Goal: Information Seeking & Learning: Find specific fact

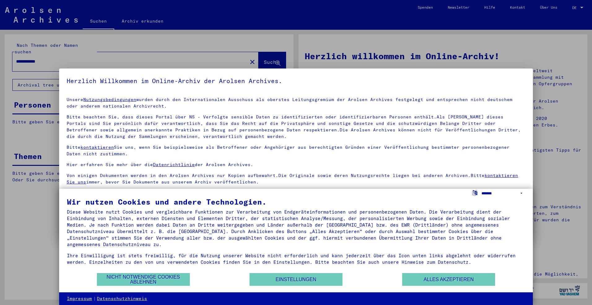
click at [521, 192] on select "**********" at bounding box center [503, 192] width 44 height 9
click at [481, 188] on select "**********" at bounding box center [503, 192] width 44 height 9
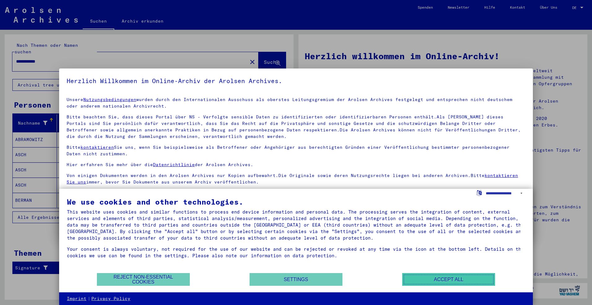
click at [442, 278] on button "Accept all" at bounding box center [448, 279] width 93 height 13
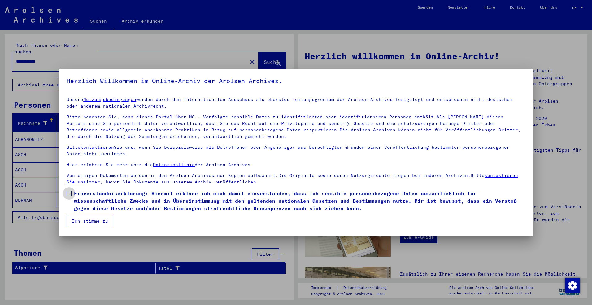
click at [70, 191] on span at bounding box center [69, 193] width 5 height 5
click at [88, 219] on button "Ich stimme zu" at bounding box center [90, 221] width 47 height 12
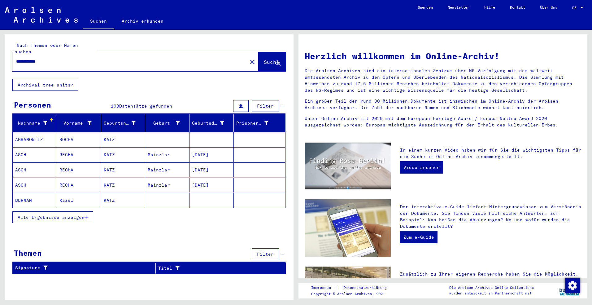
click at [78, 214] on span "Alle Ergebnisse anzeigen" at bounding box center [51, 217] width 67 height 6
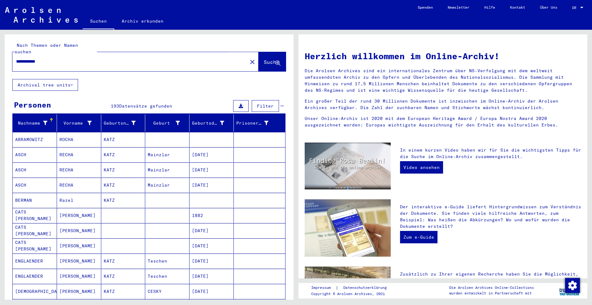
click at [264, 59] on span "Suche" at bounding box center [271, 62] width 15 height 6
click at [48, 58] on input "**********" at bounding box center [128, 61] width 224 height 6
type input "**********"
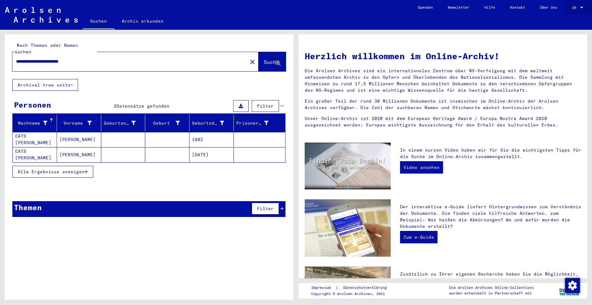
click at [582, 7] on div at bounding box center [581, 8] width 3 height 2
click at [569, 12] on span "English" at bounding box center [565, 11] width 15 height 5
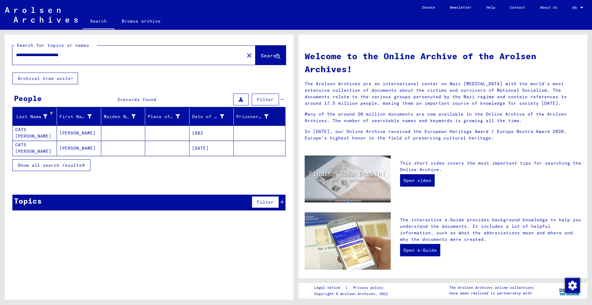
click at [29, 131] on mat-cell "CATS [PERSON_NAME]" at bounding box center [35, 132] width 44 height 15
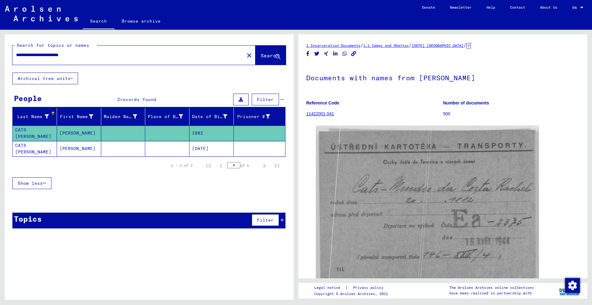
click at [28, 147] on mat-cell "CATS [PERSON_NAME]" at bounding box center [35, 148] width 44 height 15
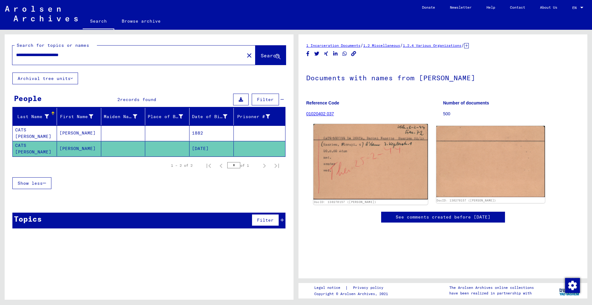
click at [375, 171] on img at bounding box center [370, 161] width 114 height 75
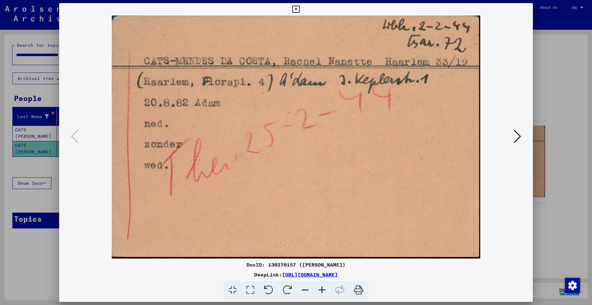
click at [516, 136] on icon at bounding box center [516, 136] width 7 height 15
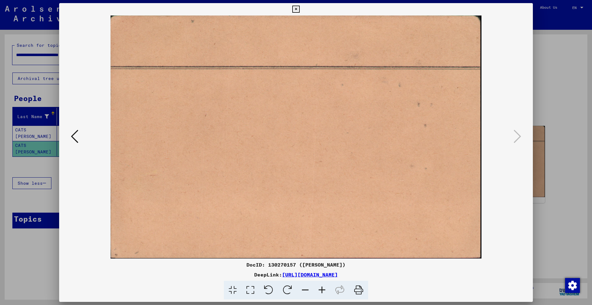
click at [297, 9] on icon at bounding box center [295, 9] width 7 height 7
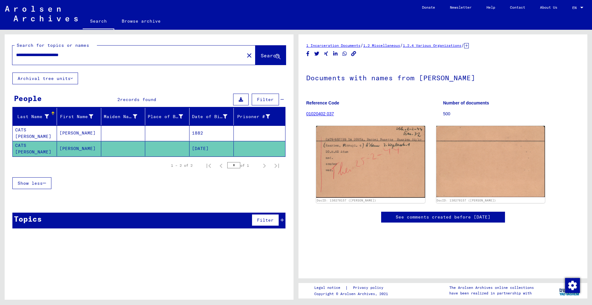
click at [29, 221] on div "Topics" at bounding box center [28, 218] width 28 height 11
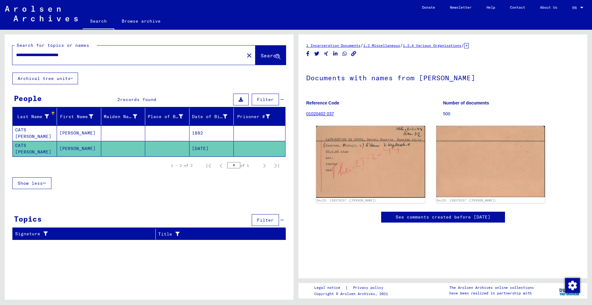
click at [39, 129] on mat-cell "CATS [PERSON_NAME]" at bounding box center [35, 132] width 44 height 15
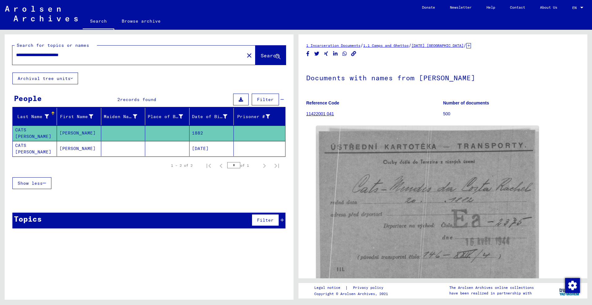
click at [28, 146] on mat-cell "CATS [PERSON_NAME]" at bounding box center [35, 148] width 44 height 15
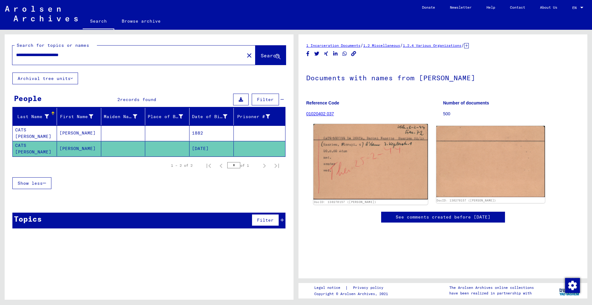
click at [399, 189] on img at bounding box center [370, 161] width 114 height 75
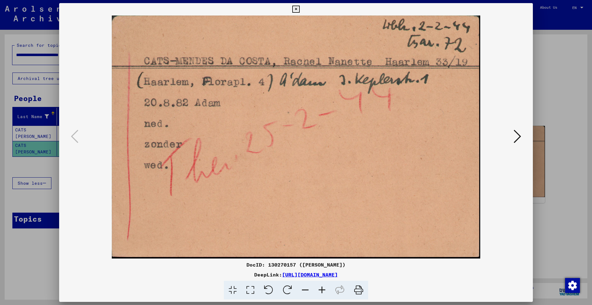
click at [298, 9] on icon at bounding box center [295, 9] width 7 height 7
